Goal: Navigation & Orientation: Understand site structure

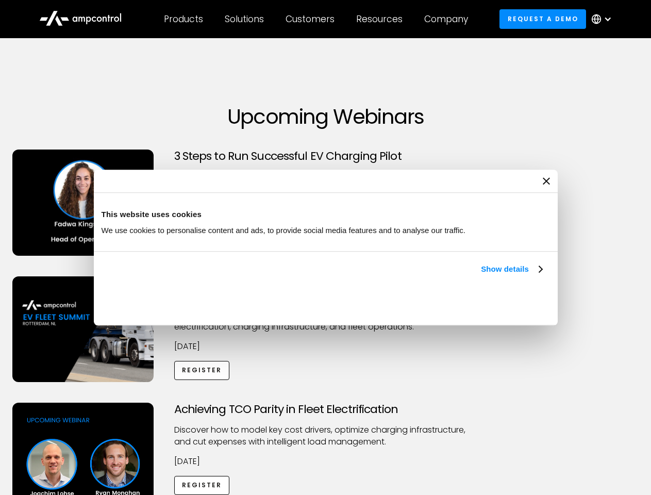
click at [481, 275] on link "Show details" at bounding box center [511, 269] width 61 height 12
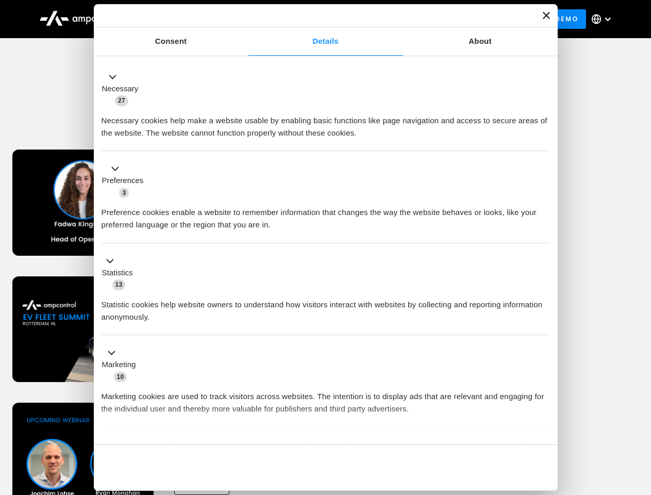
click at [544, 139] on div "Necessary cookies help make a website usable by enabling basic functions like p…" at bounding box center [326, 123] width 449 height 32
click at [640, 416] on div "Achieving TCO Parity in Fleet Electrification Discover how to model key cost dr…" at bounding box center [326, 484] width 648 height 162
click at [317, 19] on div "Customers" at bounding box center [310, 18] width 49 height 11
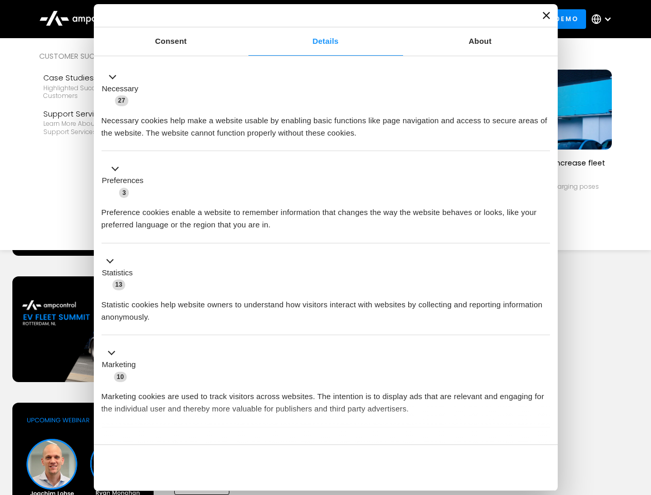
click at [183, 19] on div "Products" at bounding box center [183, 18] width 39 height 11
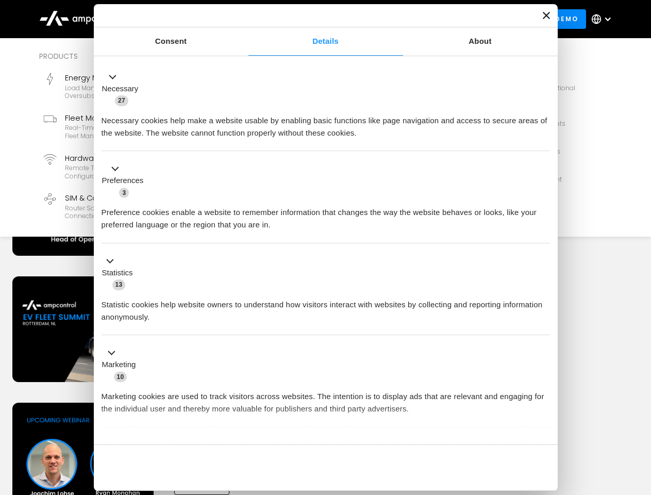
click at [245, 19] on div "Solutions" at bounding box center [244, 18] width 39 height 11
click at [312, 19] on div "Customers" at bounding box center [310, 18] width 49 height 11
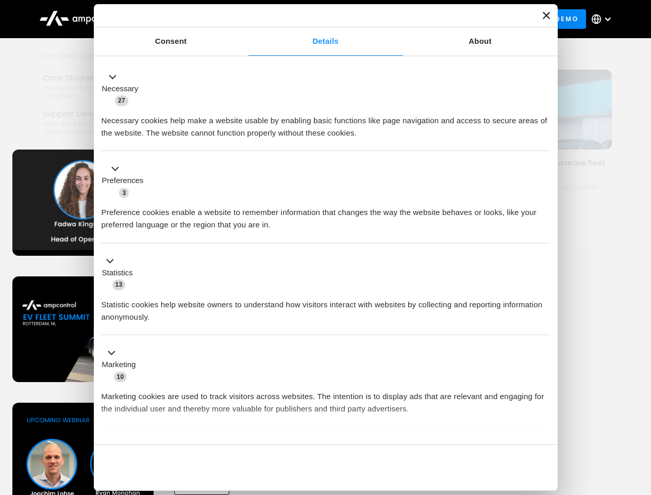
click at [382, 19] on div "Resources" at bounding box center [379, 18] width 46 height 11
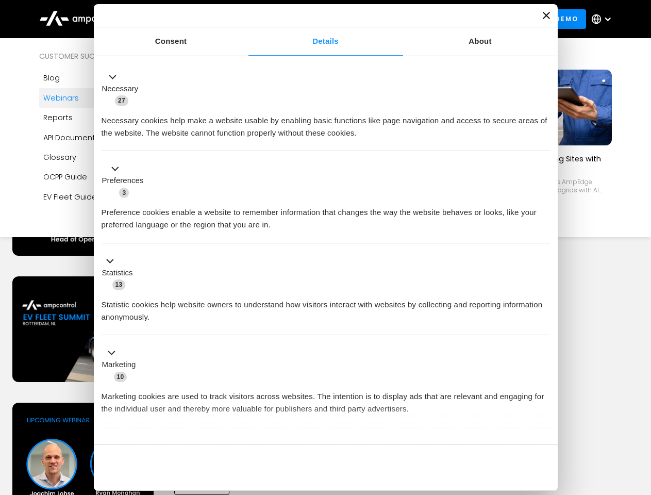
click at [450, 19] on div "Company" at bounding box center [446, 18] width 44 height 11
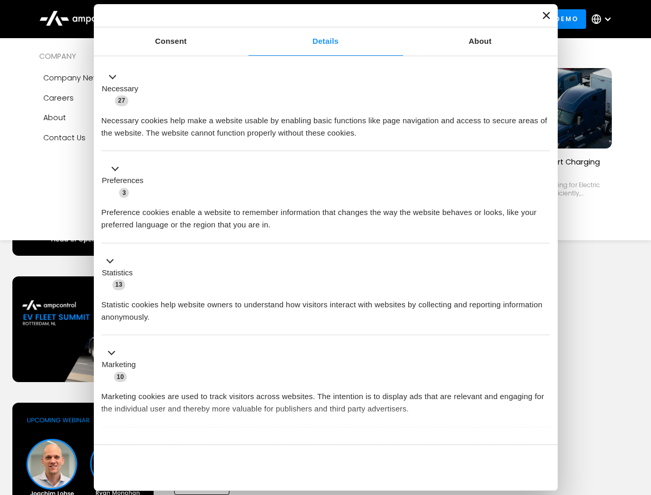
click at [604, 19] on div at bounding box center [608, 19] width 8 height 8
